Goal: Use online tool/utility

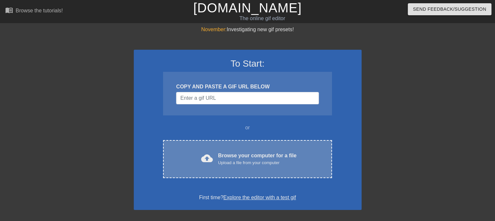
click at [228, 159] on div "Browse your computer for a file Upload a file from your computer" at bounding box center [257, 159] width 78 height 14
click at [243, 159] on div "Browse your computer for a file Upload a file from your computer" at bounding box center [257, 159] width 78 height 14
